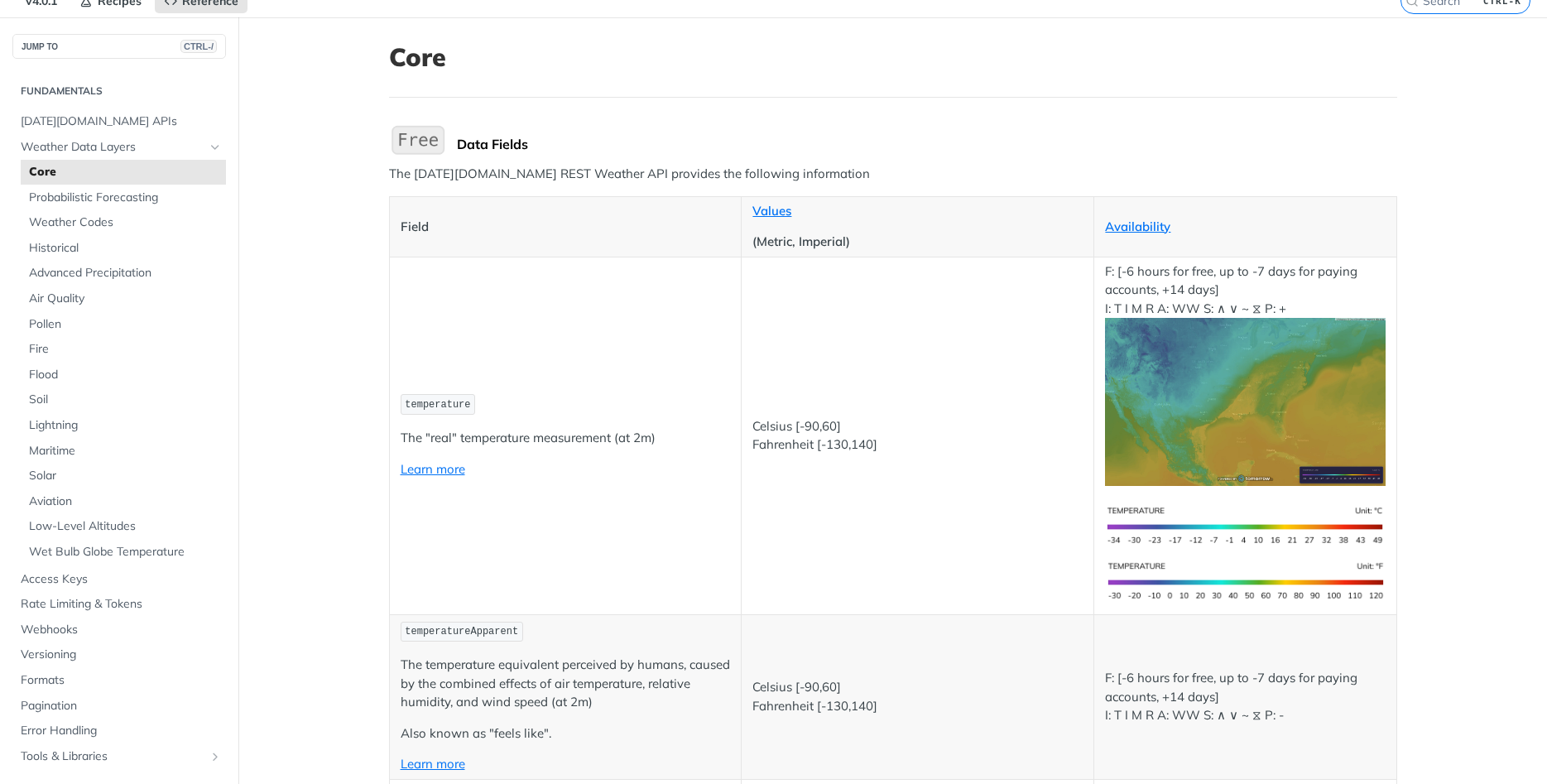
scroll to position [99, 0]
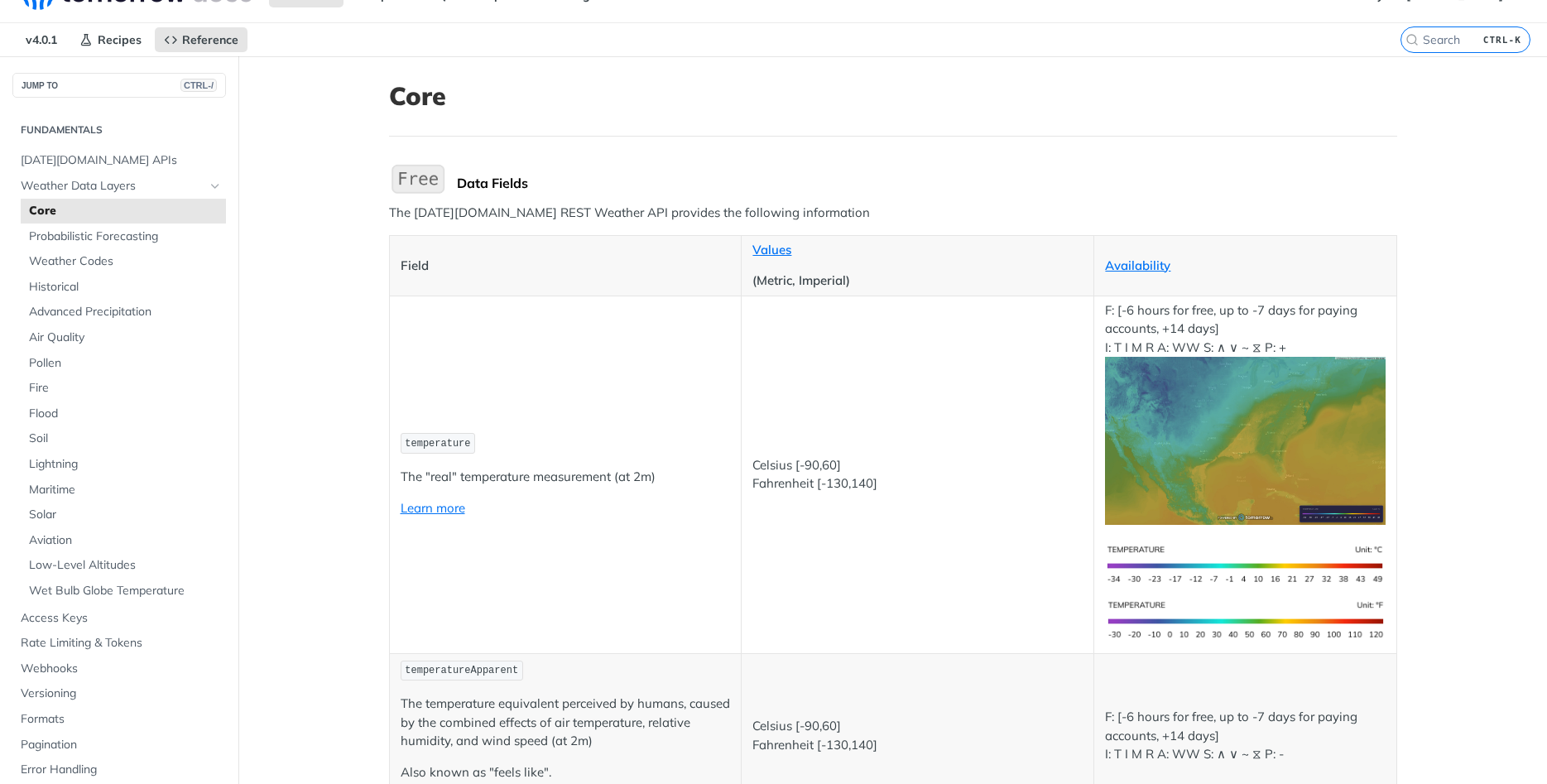
scroll to position [0, 0]
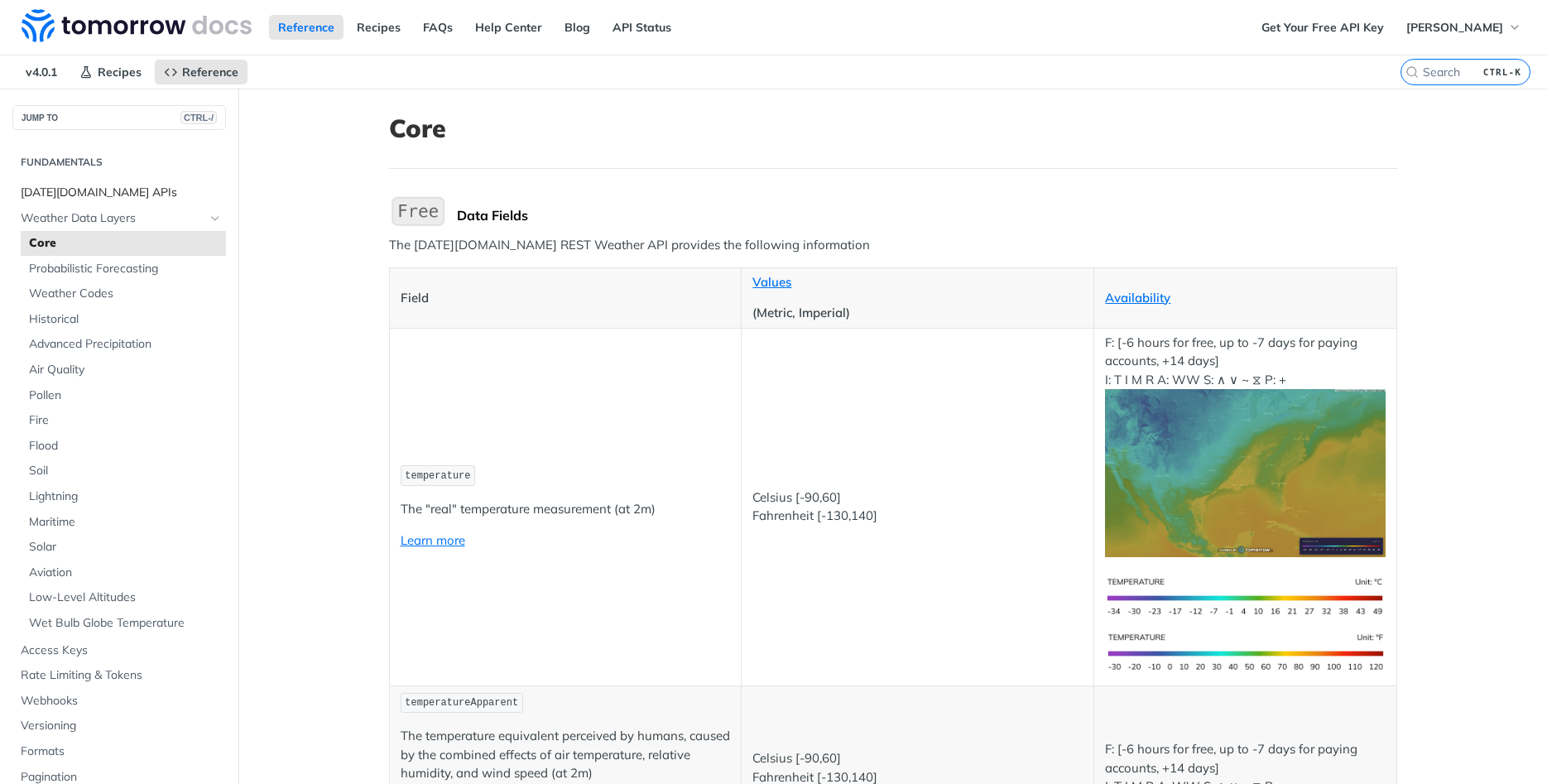
click at [91, 195] on span "[DATE][DOMAIN_NAME] APIs" at bounding box center [121, 193] width 201 height 16
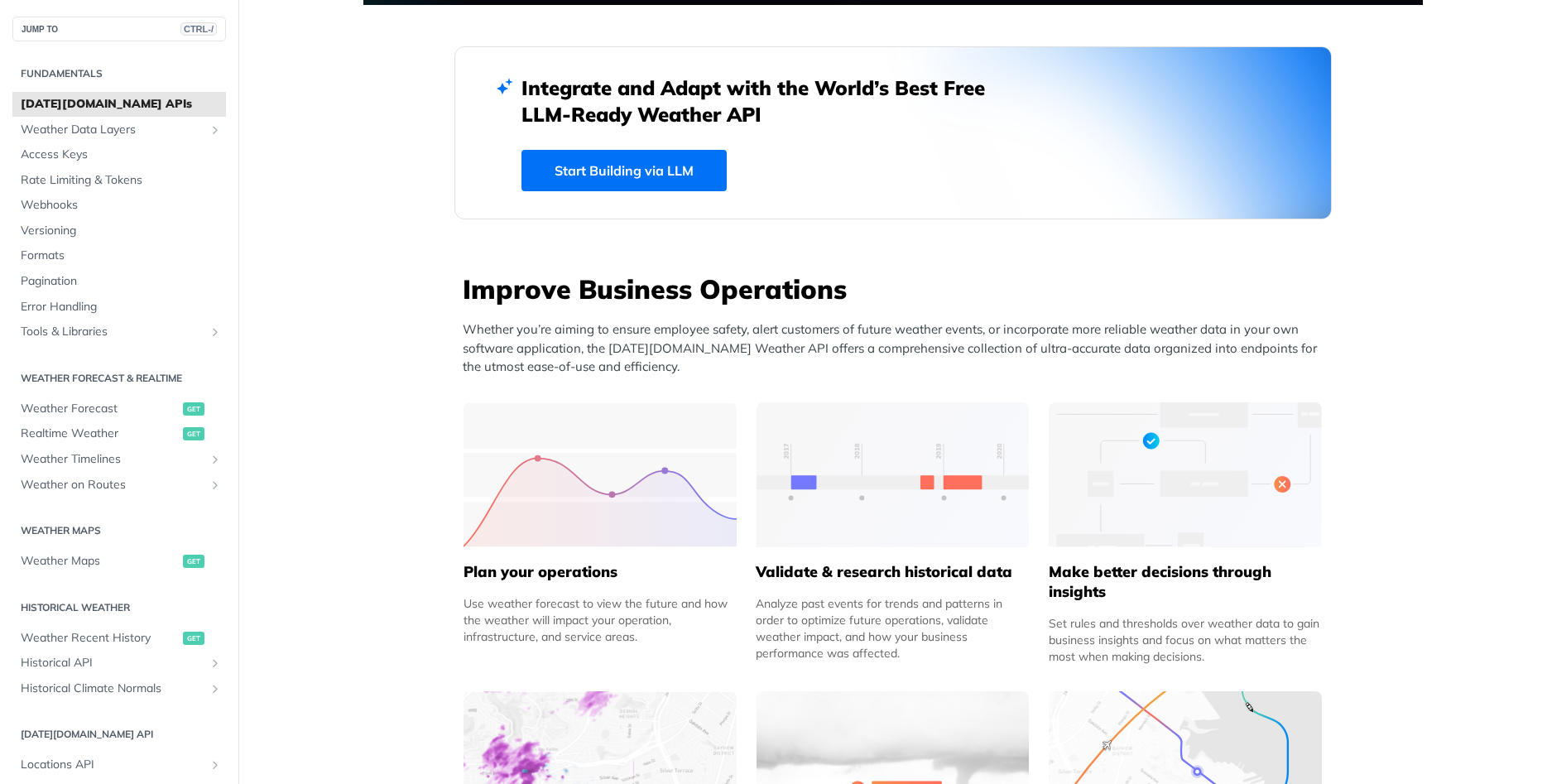
scroll to position [496, 0]
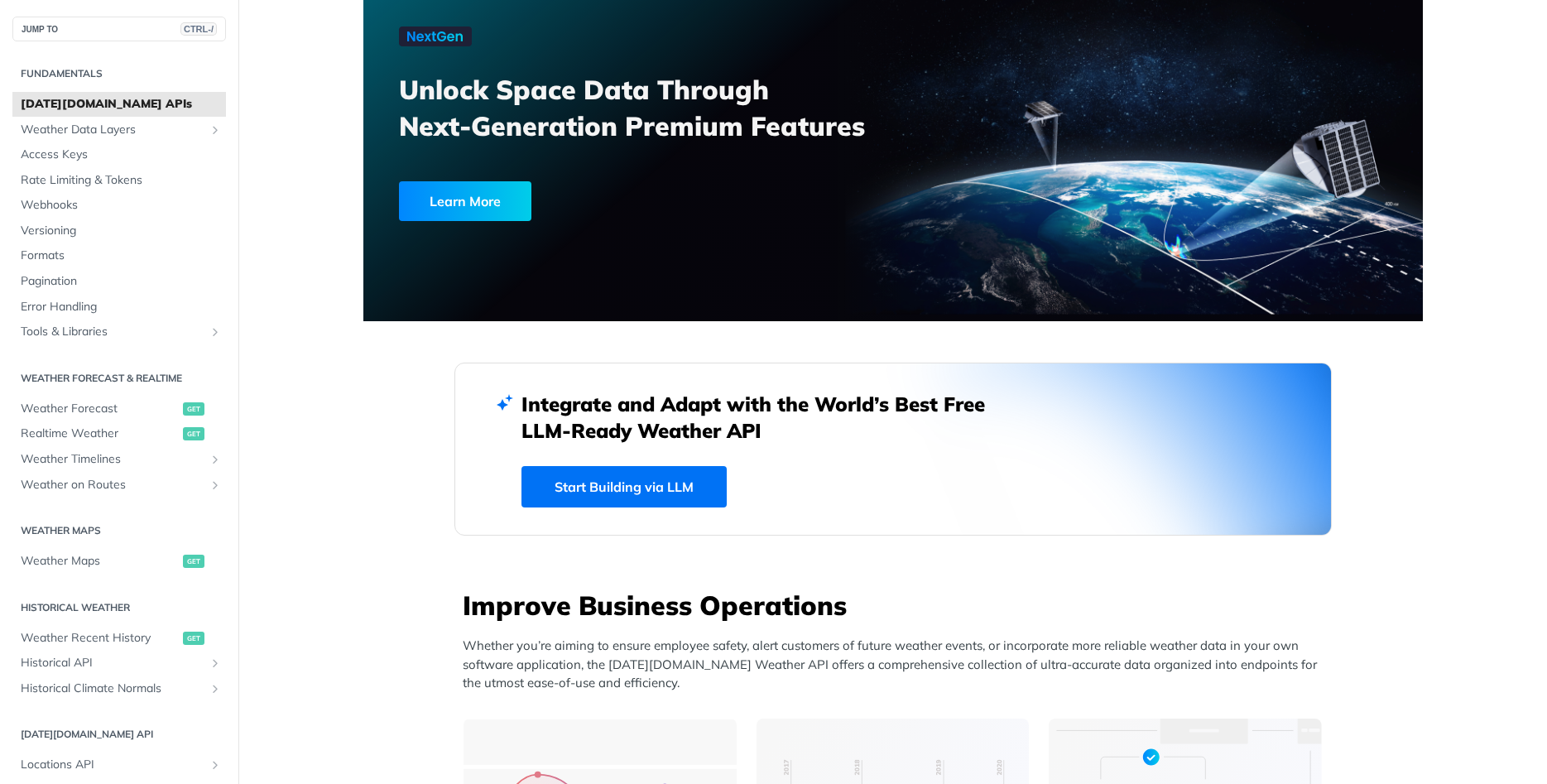
scroll to position [0, 0]
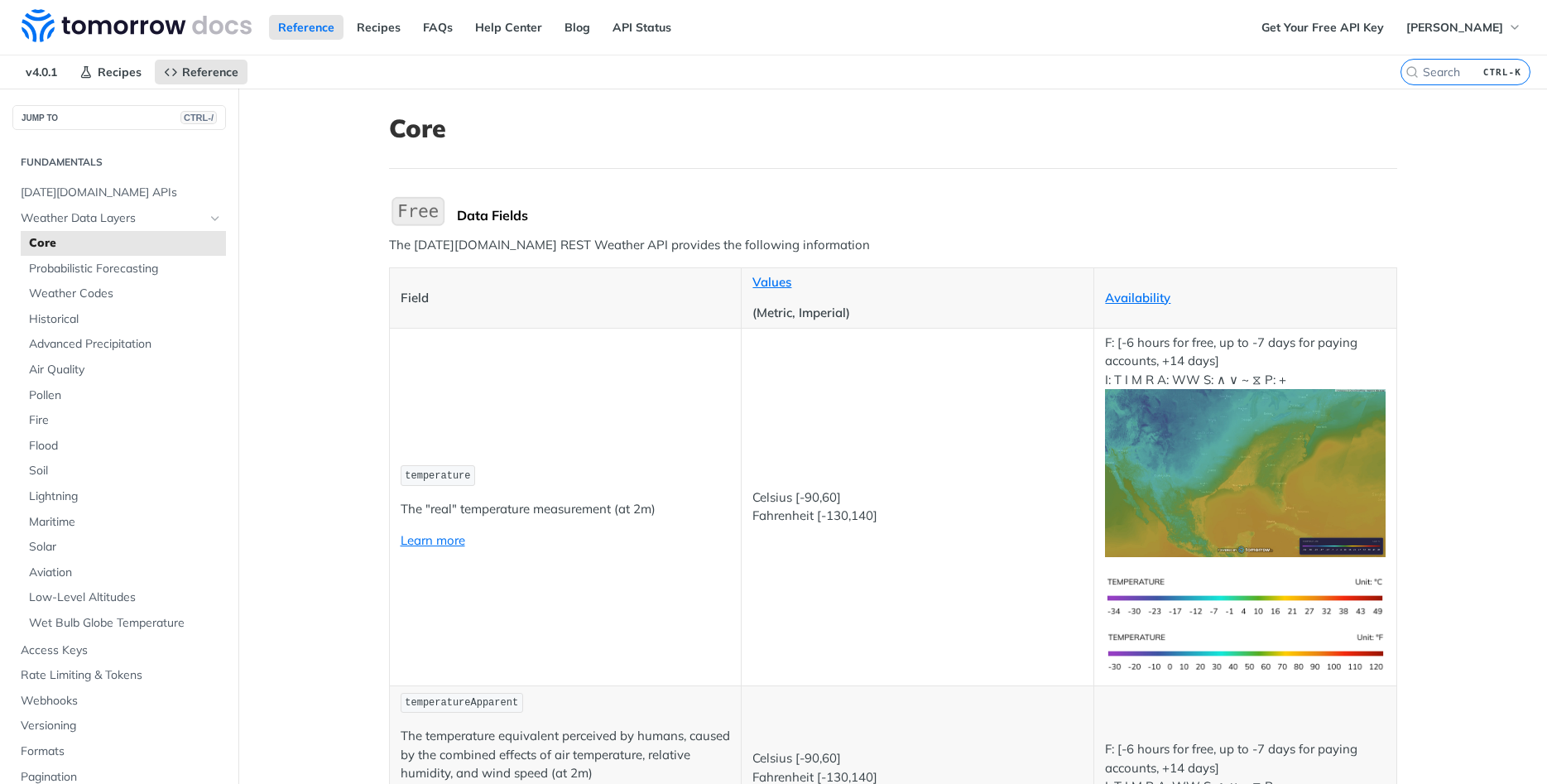
drag, startPoint x: 334, startPoint y: 589, endPoint x: 290, endPoint y: 224, distance: 367.6
click at [158, 272] on span "Probabilistic Forecasting" at bounding box center [125, 269] width 193 height 16
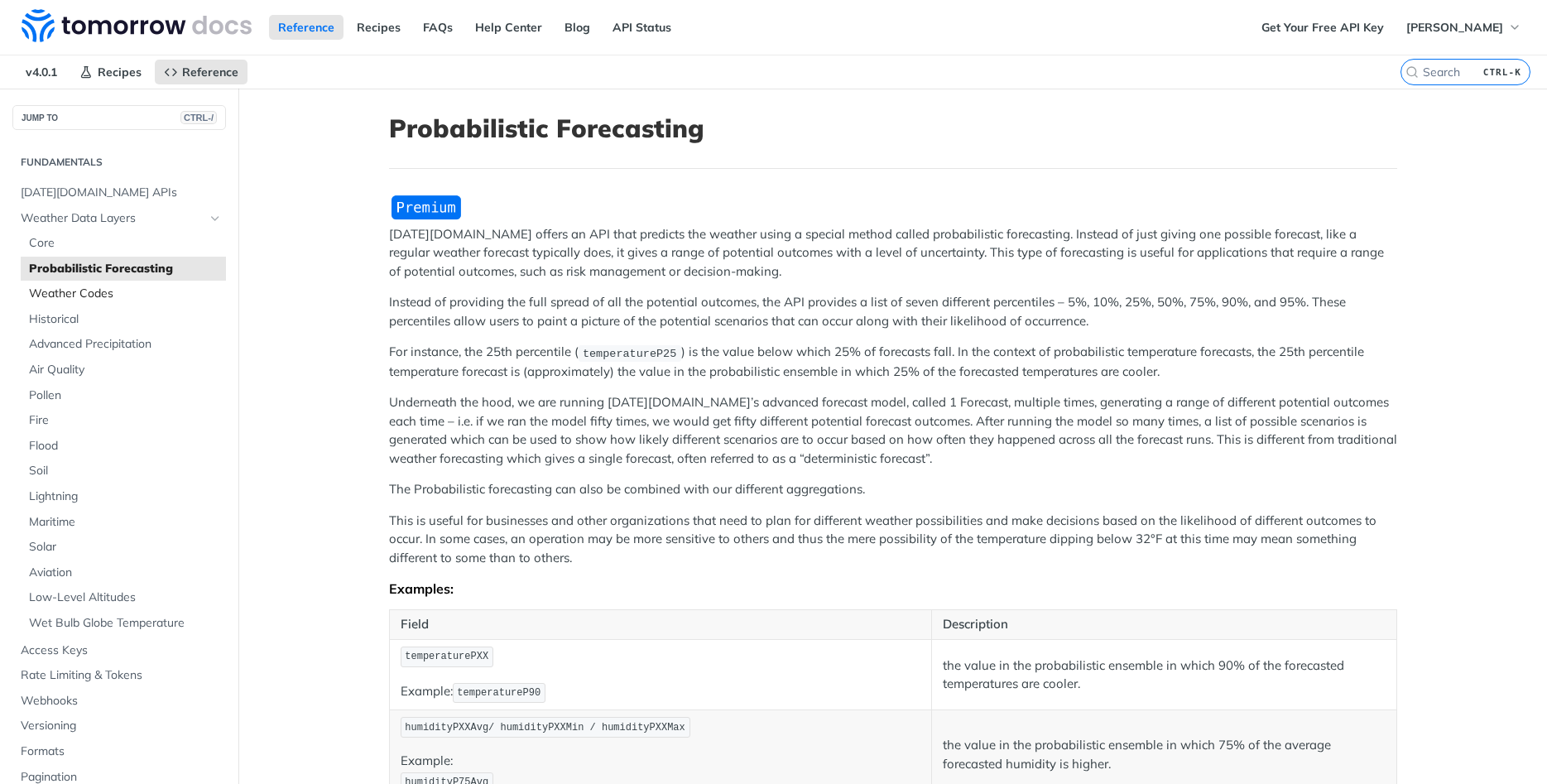
click at [140, 290] on span "Weather Codes" at bounding box center [125, 294] width 193 height 16
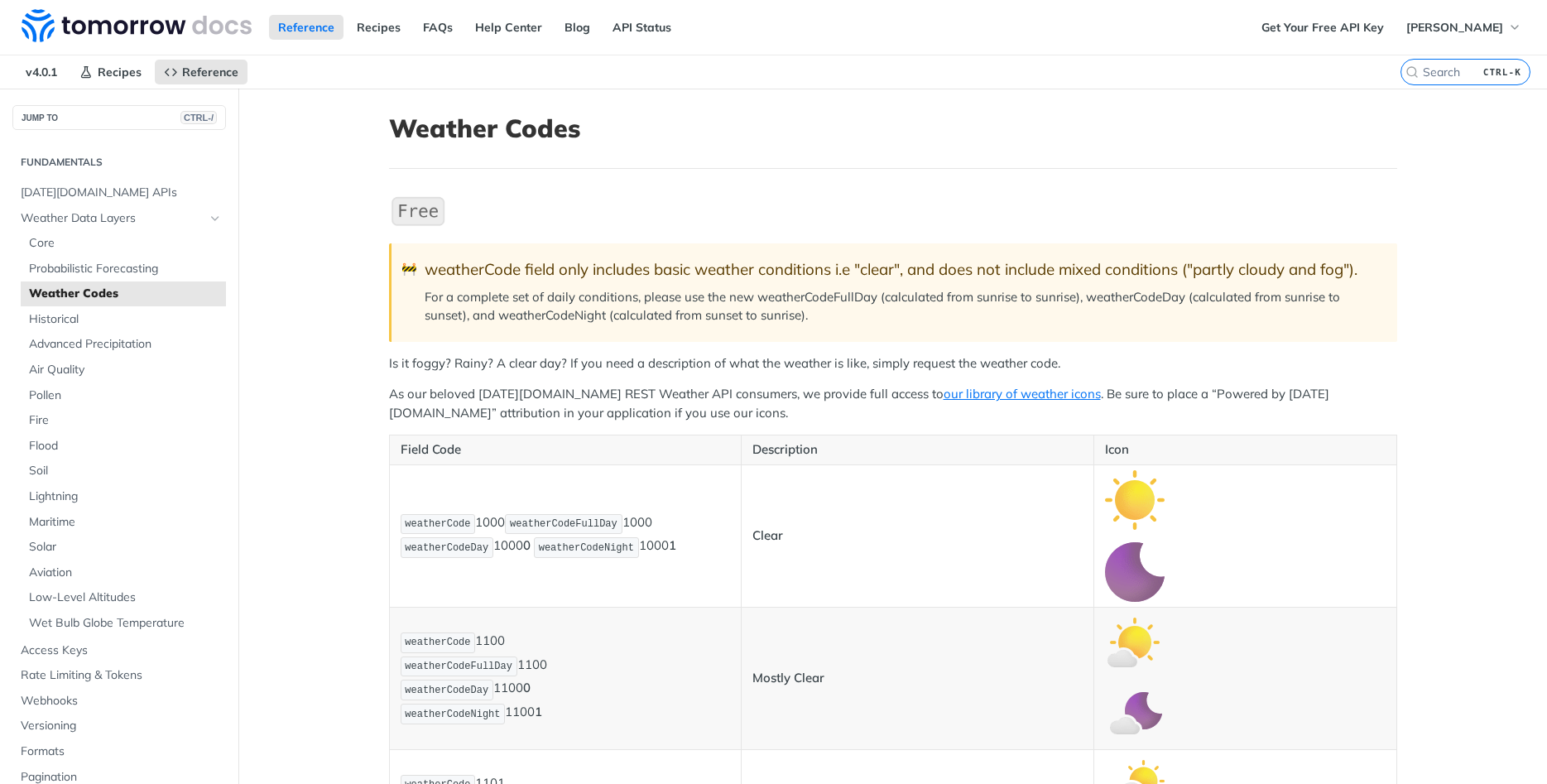
drag, startPoint x: 326, startPoint y: 152, endPoint x: 328, endPoint y: 164, distance: 12.2
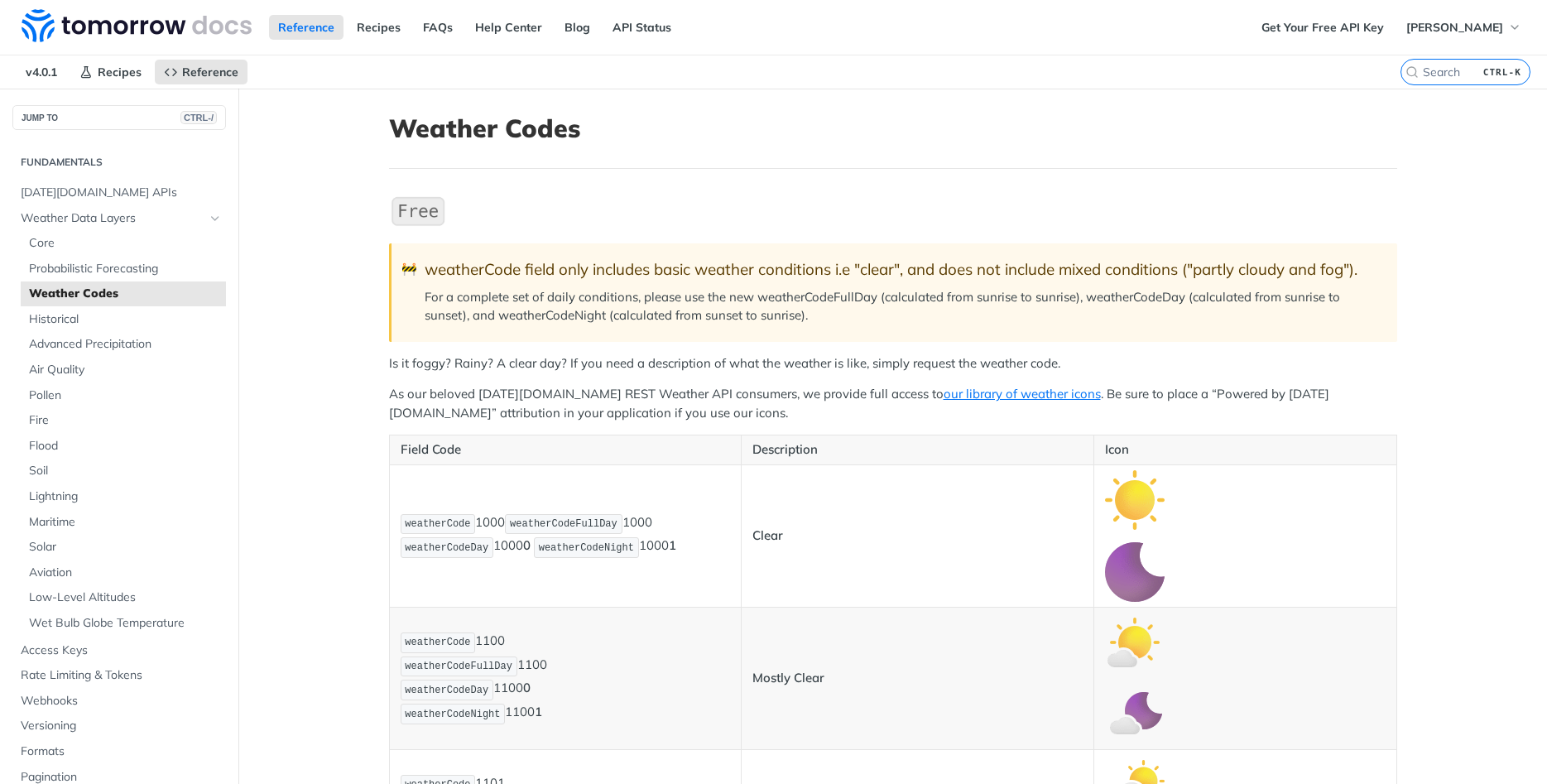
click at [111, 71] on span "Recipes" at bounding box center [119, 72] width 44 height 15
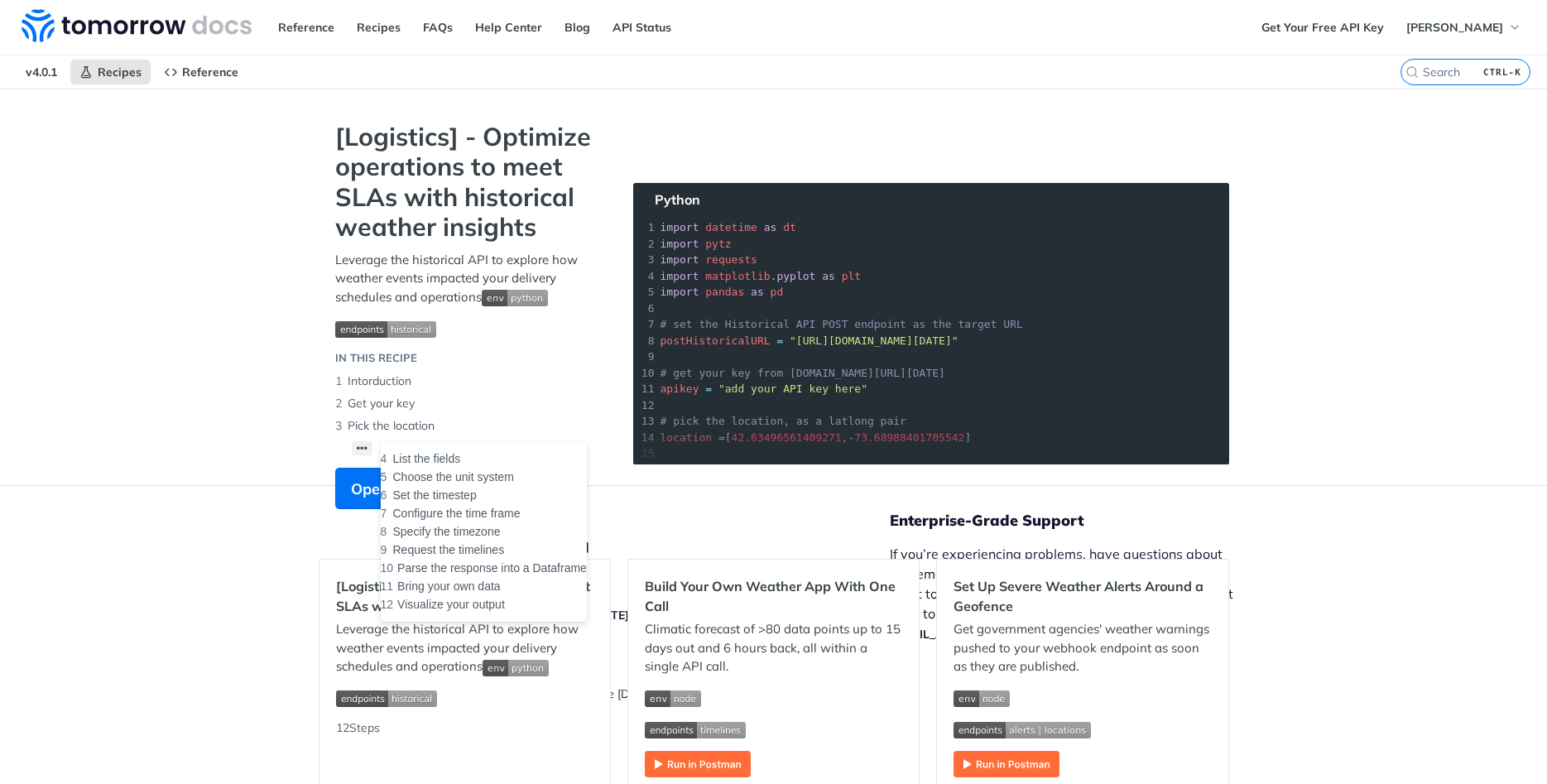
click at [367, 448] on button "••• List the fields Choose the unit system Set the timestep Configure the time …" at bounding box center [362, 448] width 22 height 14
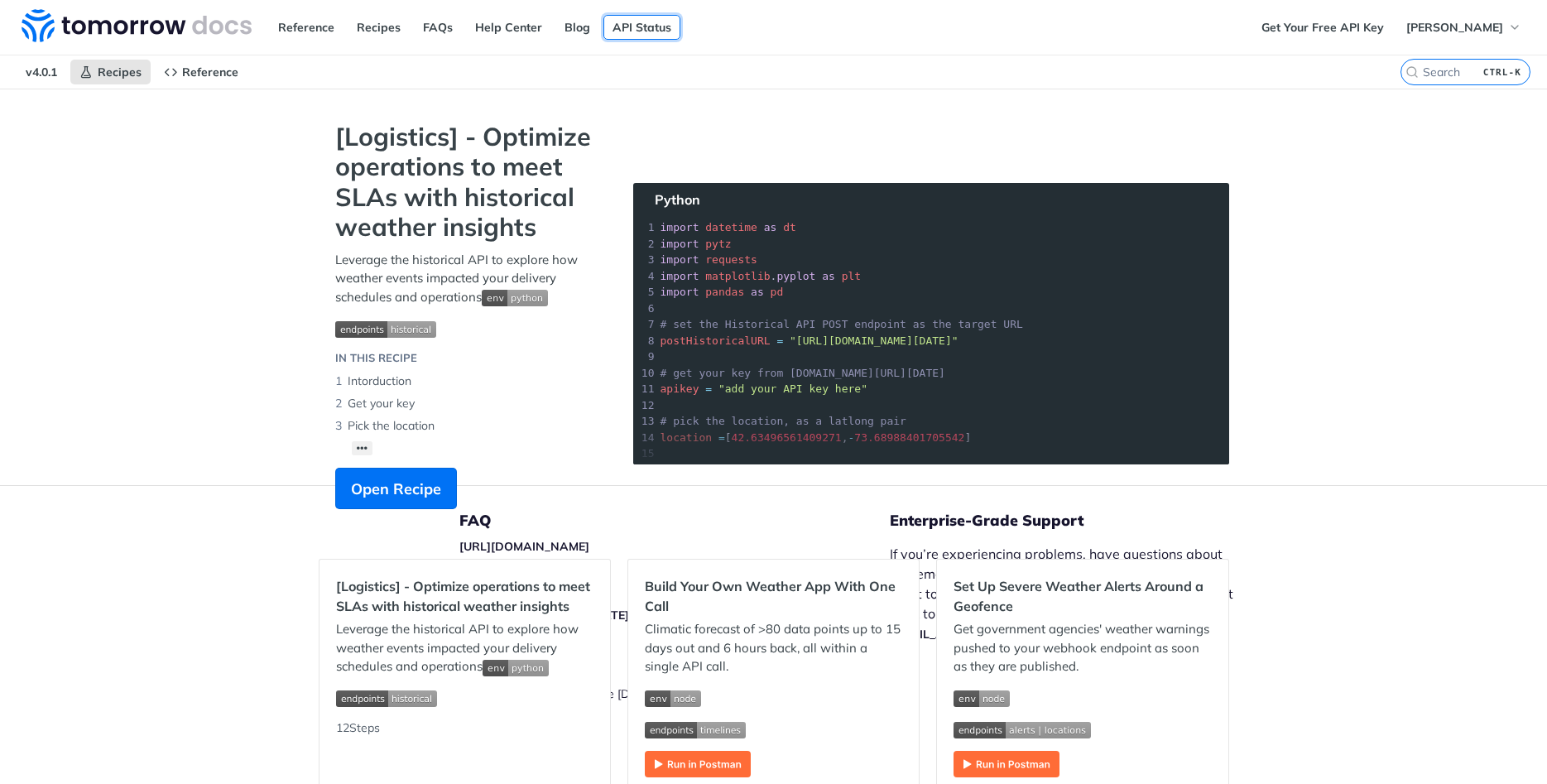
click at [649, 32] on link "API Status" at bounding box center [642, 27] width 77 height 25
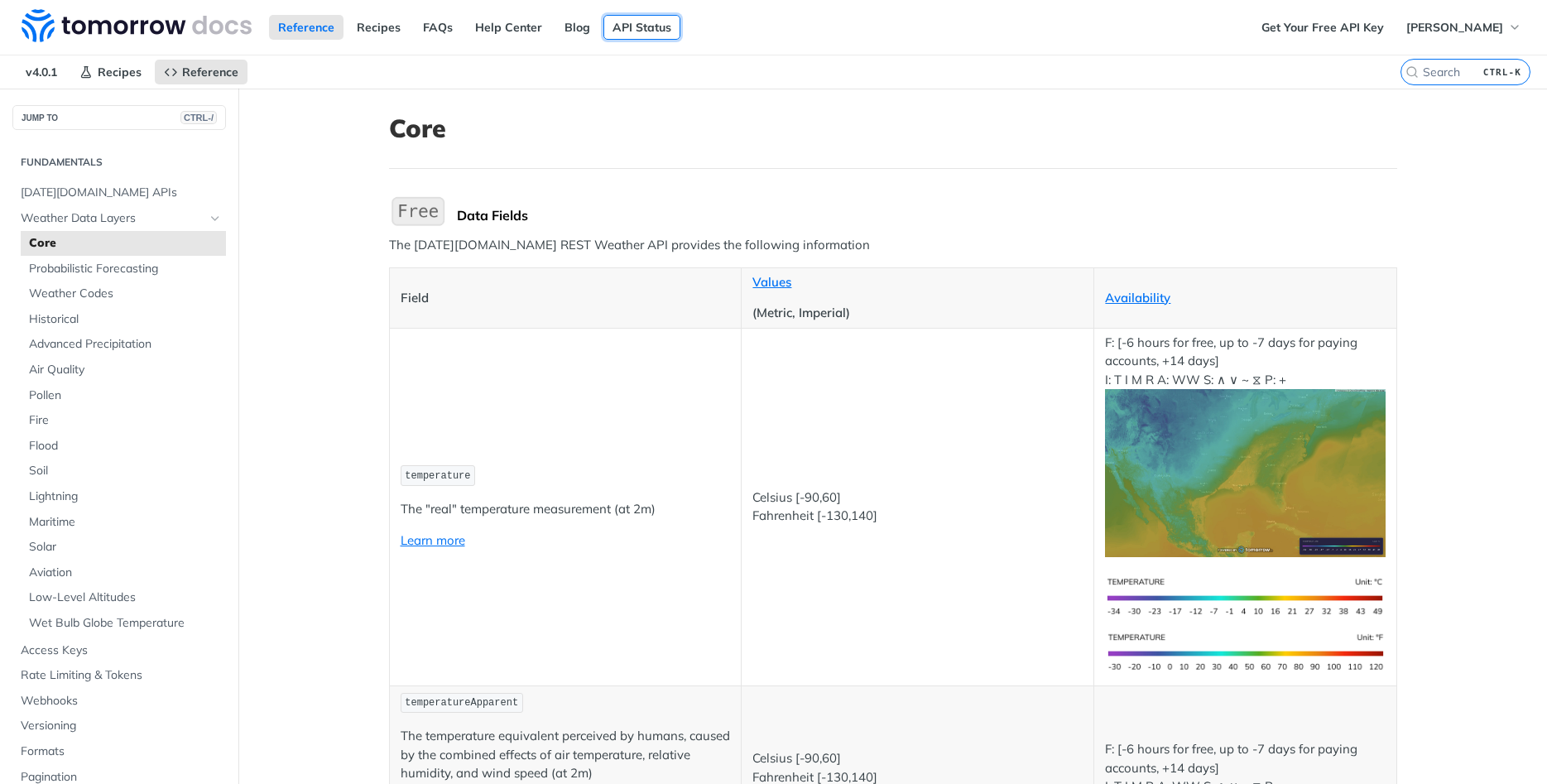
click at [631, 28] on link "API Status" at bounding box center [642, 27] width 77 height 25
